Goal: Check status

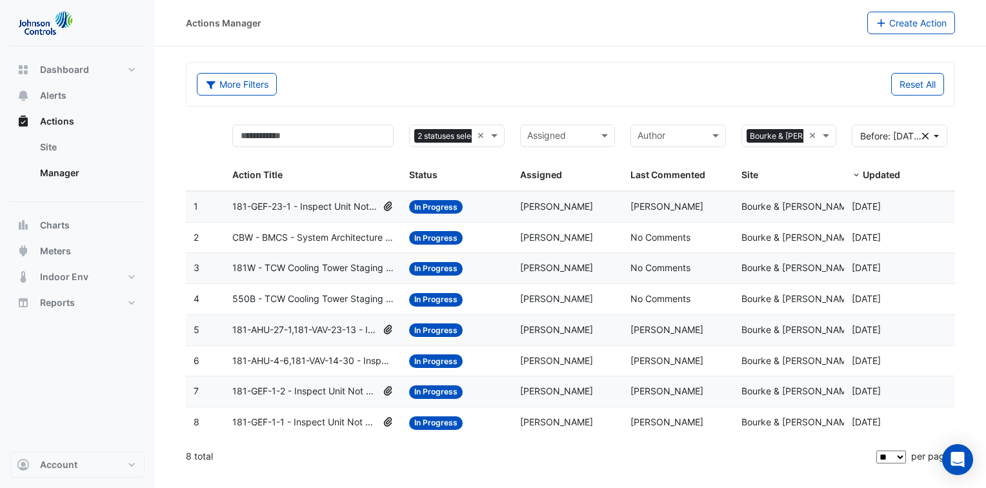
click at [341, 263] on span "181W - TCW Cooling Tower Staging Control" at bounding box center [312, 268] width 161 height 15
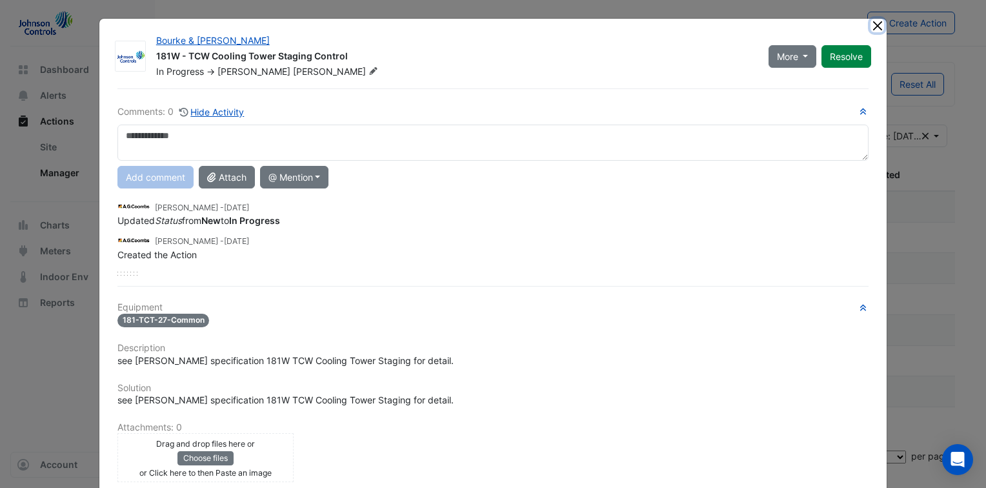
click at [870, 23] on button "Close" at bounding box center [877, 26] width 14 height 14
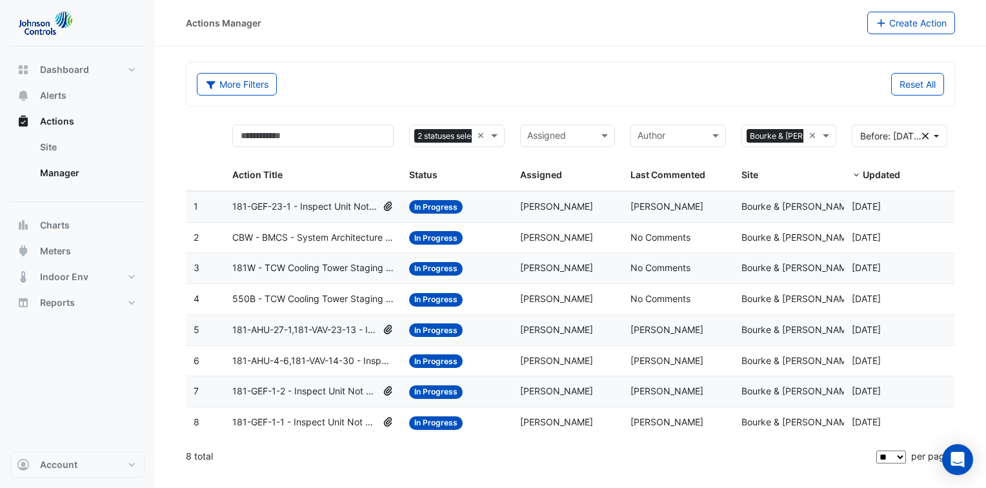
click at [337, 294] on span "550B - TCW Cooling Tower Staging Control" at bounding box center [312, 299] width 161 height 15
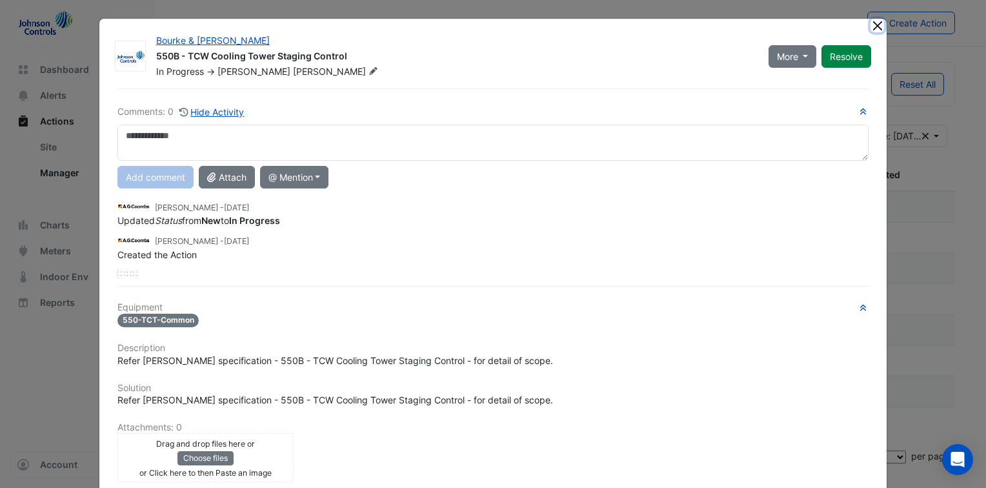
click at [870, 22] on button "Close" at bounding box center [877, 26] width 14 height 14
